Goal: Task Accomplishment & Management: Use online tool/utility

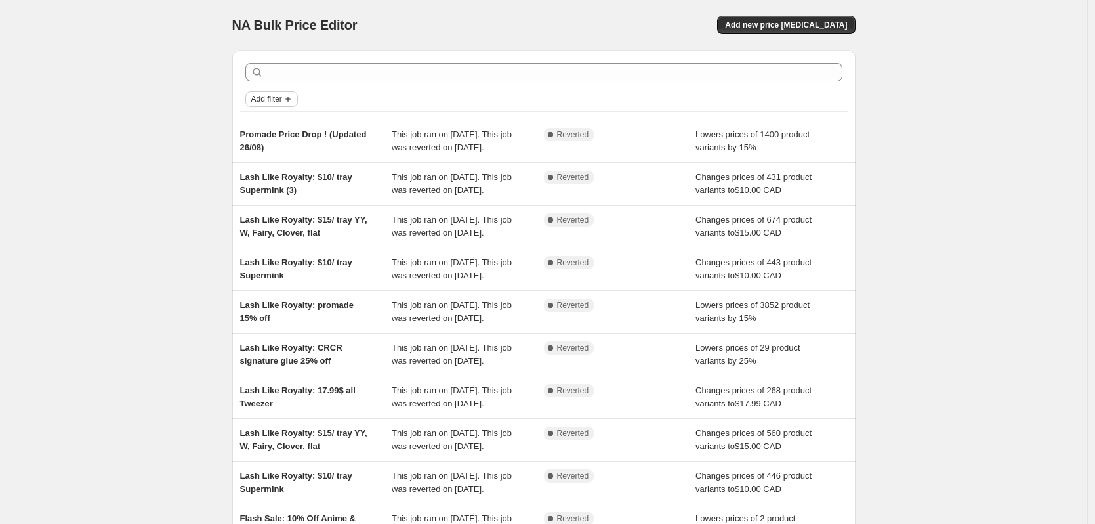
click at [282, 98] on span "Add filter" at bounding box center [266, 99] width 31 height 10
click at [984, 281] on div "NA Bulk Price Editor. This page is ready NA Bulk Price Editor Add new price [ME…" at bounding box center [543, 338] width 1087 height 676
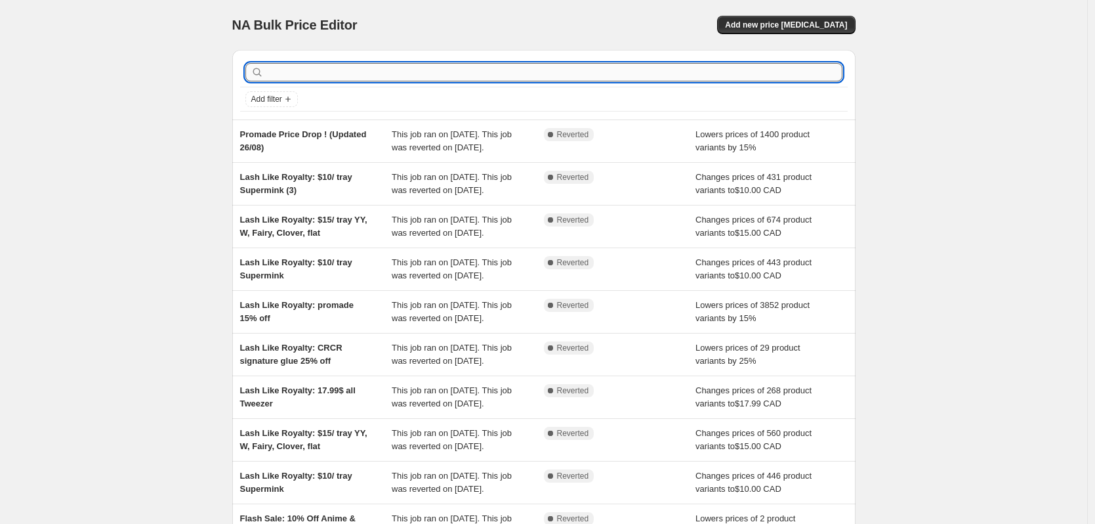
click at [483, 79] on input "text" at bounding box center [554, 72] width 576 height 18
type input "labour"
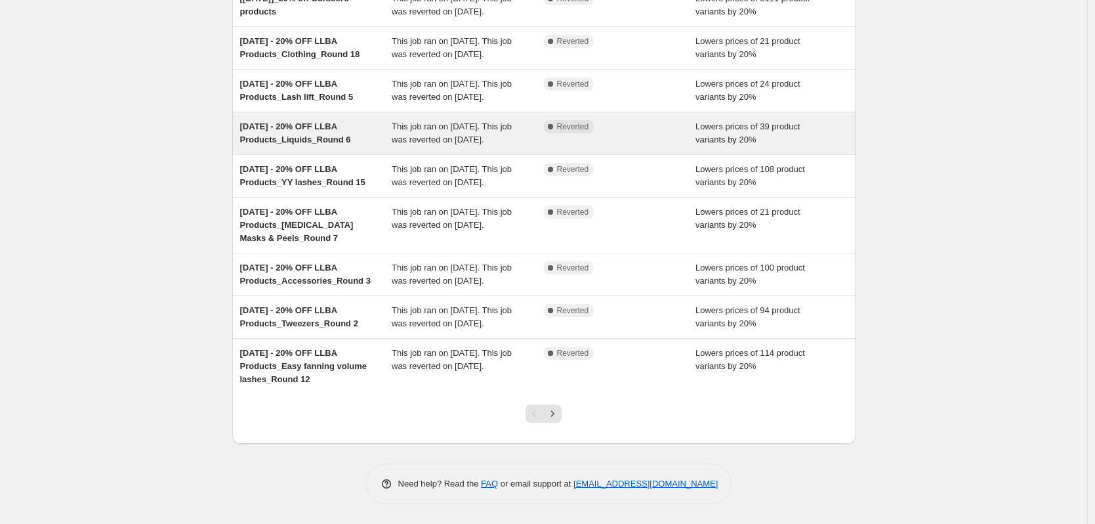
scroll to position [283, 0]
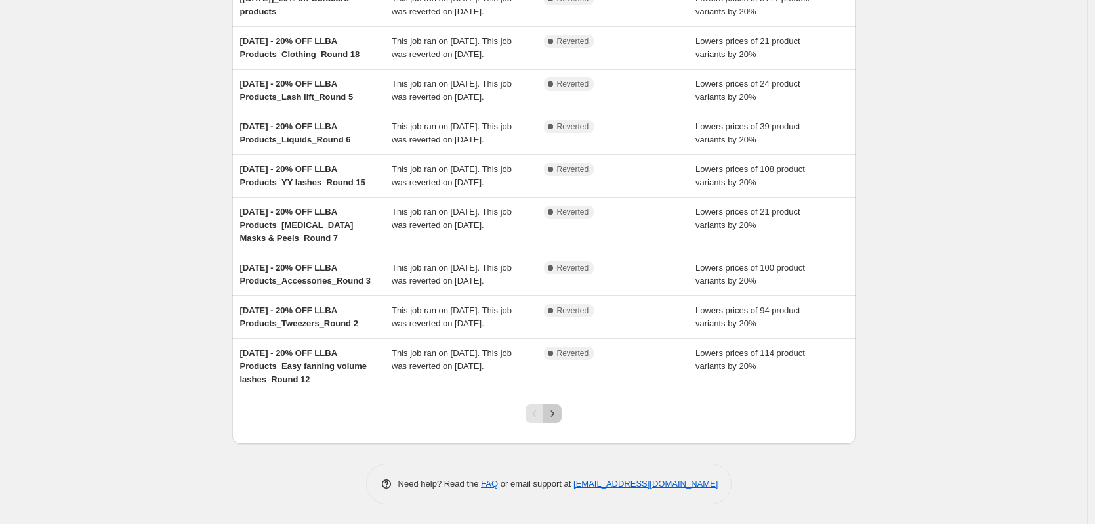
click at [557, 416] on icon "Next" at bounding box center [552, 413] width 13 height 13
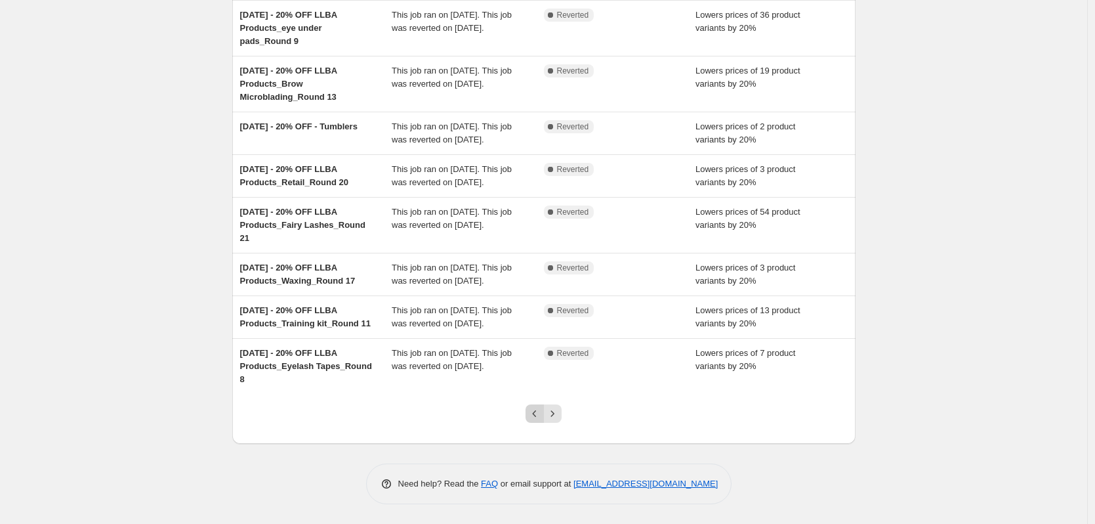
click at [535, 418] on icon "Previous" at bounding box center [534, 413] width 13 height 13
